Goal: Check status: Check status

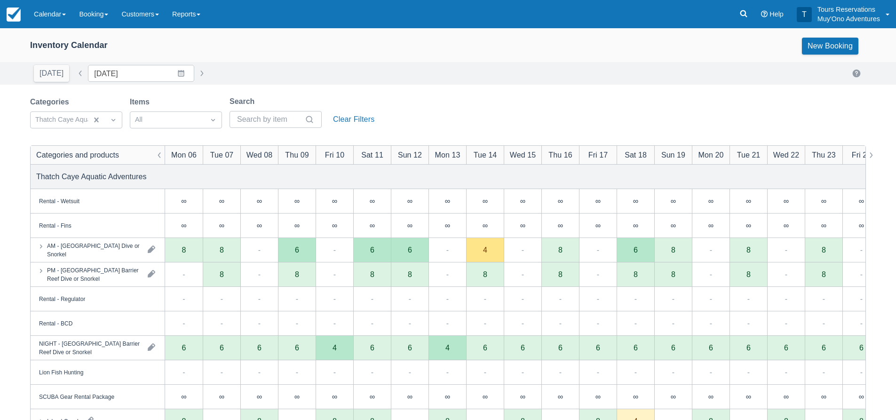
scroll to position [61, 0]
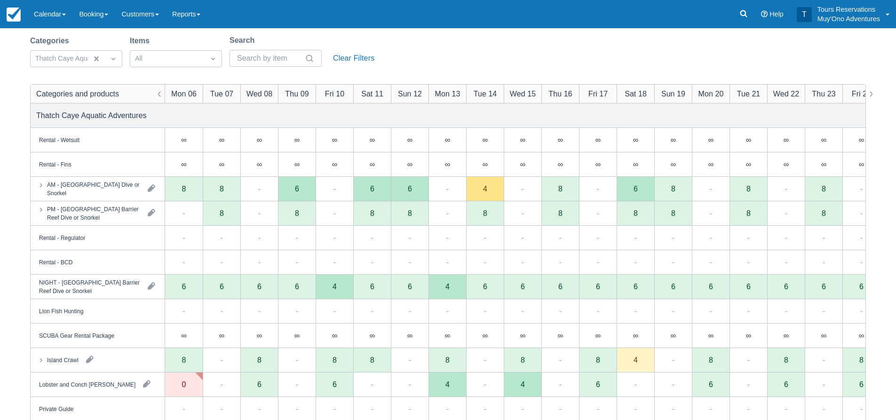
click at [454, 60] on div "Categories Thatch Caye Aquatic Adventures Items All Search Clear Filters" at bounding box center [448, 54] width 836 height 38
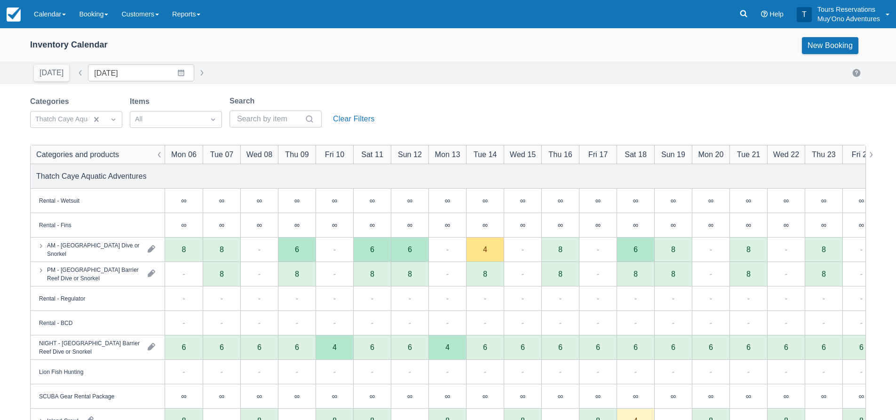
scroll to position [0, 0]
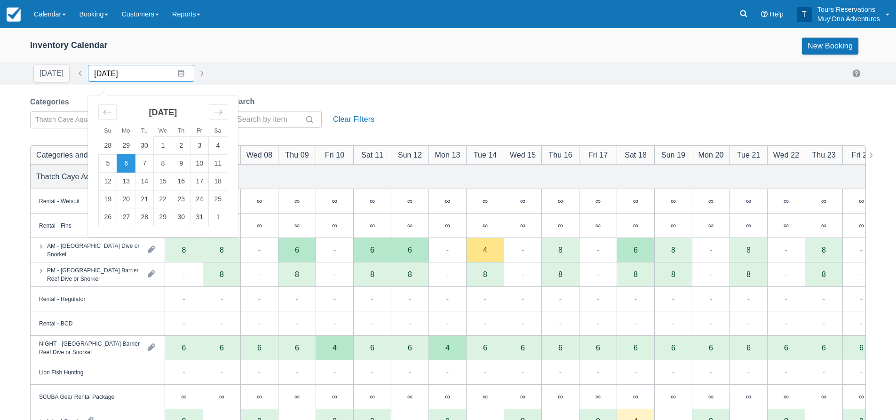
click at [140, 73] on input "[DATE]" at bounding box center [141, 73] width 106 height 17
click at [214, 113] on icon "Move forward to switch to the next month." at bounding box center [218, 112] width 9 height 9
click at [192, 183] on td "19" at bounding box center [200, 182] width 18 height 18
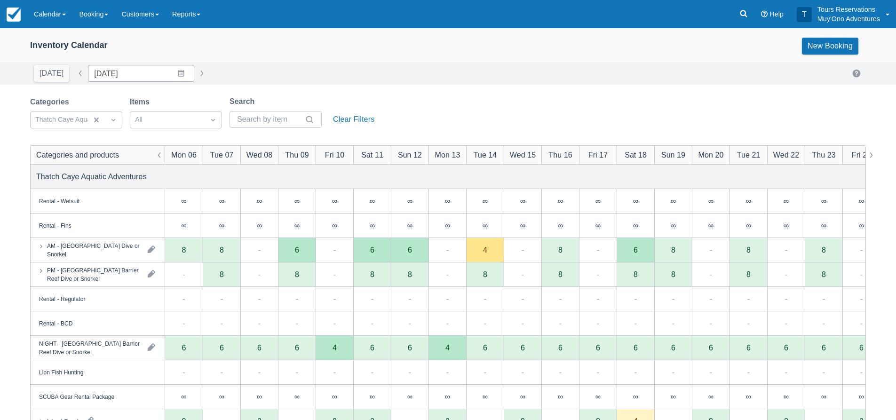
type input "[DATE]"
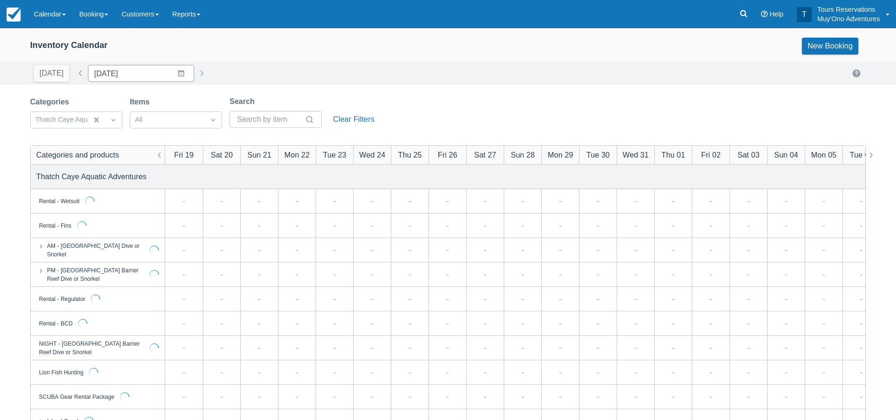
click at [237, 72] on div "[DATE] Date [DATE] Navigate forward to interact with the calendar and select a …" at bounding box center [448, 73] width 836 height 17
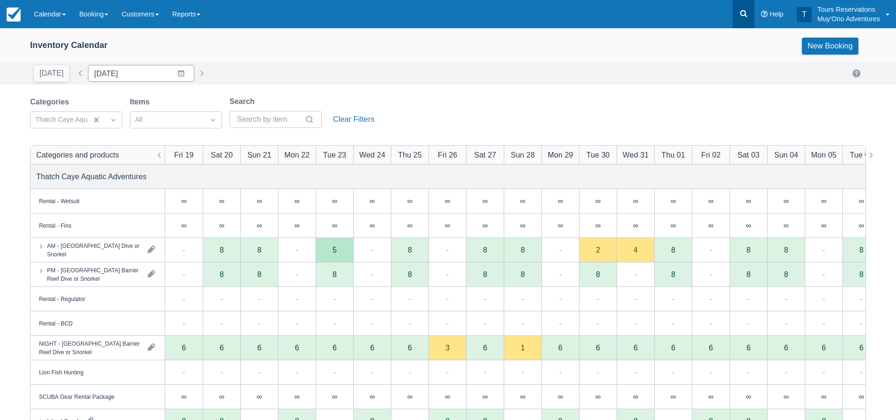
click at [734, 15] on link at bounding box center [744, 14] width 22 height 28
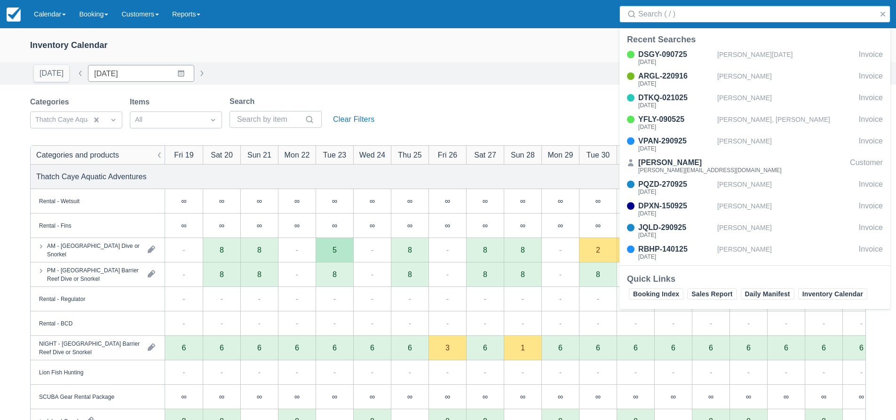
click at [711, 13] on input "Search" at bounding box center [756, 14] width 237 height 17
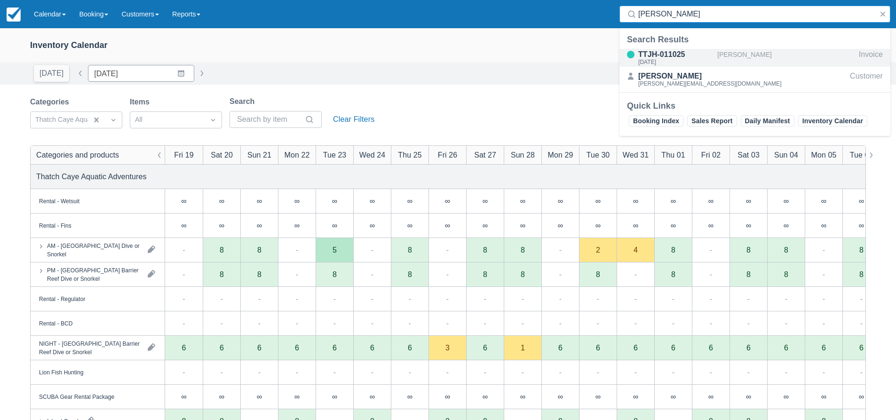
type input "[PERSON_NAME]"
click at [716, 54] on div "TTJH-011025 [DATE]" at bounding box center [669, 58] width 98 height 18
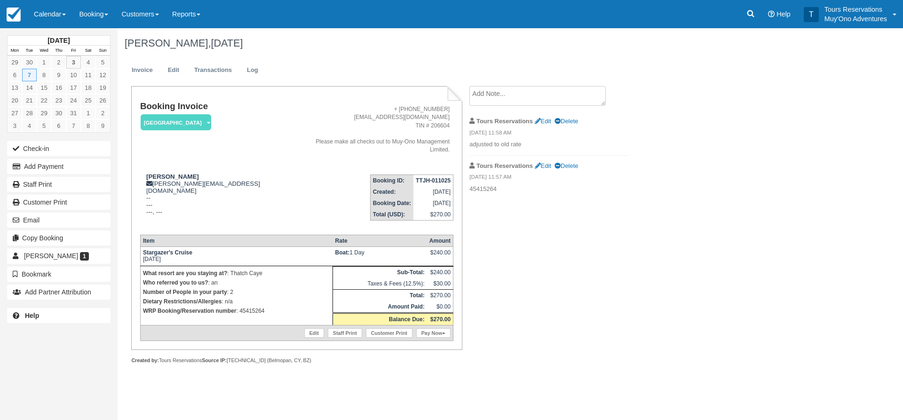
click at [423, 177] on strong "TTJH-011025" at bounding box center [433, 180] width 35 height 7
click at [443, 177] on strong "TTJH-011025" at bounding box center [433, 180] width 35 height 7
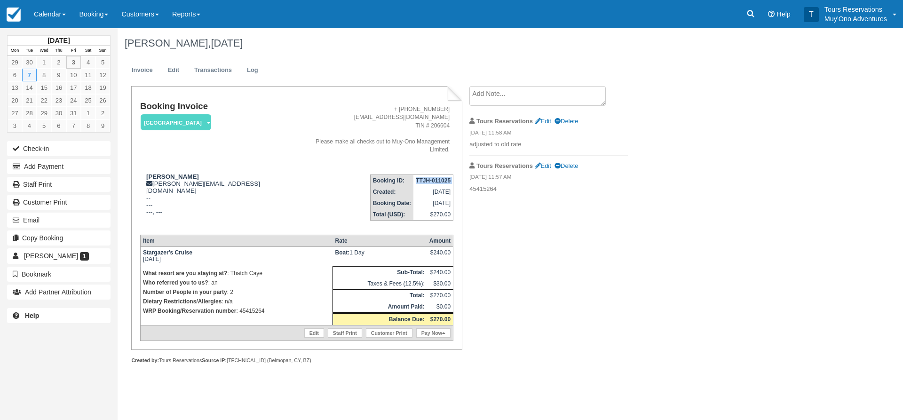
copy tbody "TTJH-011025"
click at [660, 246] on div "Ashley Lueck, October 07 2025 Invoice Edit Transactions Log Booking Invoice Tha…" at bounding box center [456, 206] width 677 height 356
